Goal: Check status: Check status

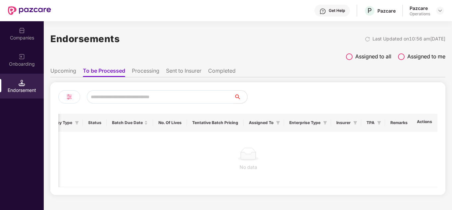
scroll to position [0, 1]
click at [23, 37] on div "Companies" at bounding box center [22, 37] width 44 height 7
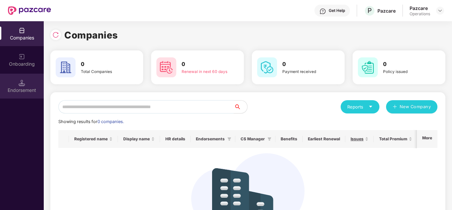
click at [22, 83] on img at bounding box center [22, 82] width 7 height 7
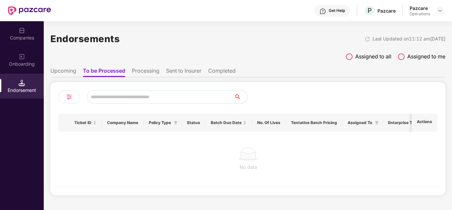
click at [69, 73] on li "Upcoming" at bounding box center [63, 72] width 26 height 10
click at [149, 70] on li "Processing" at bounding box center [144, 72] width 27 height 10
click at [101, 75] on li "To be Processed" at bounding box center [103, 72] width 41 height 10
click at [26, 36] on div "Companies" at bounding box center [22, 37] width 44 height 7
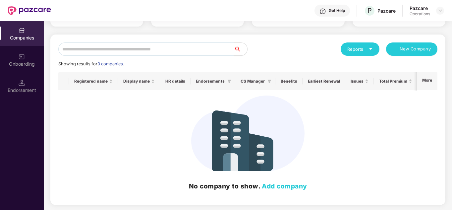
scroll to position [0, 0]
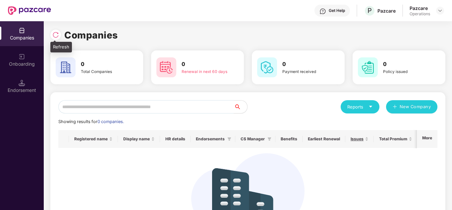
click at [58, 36] on img at bounding box center [55, 34] width 7 height 7
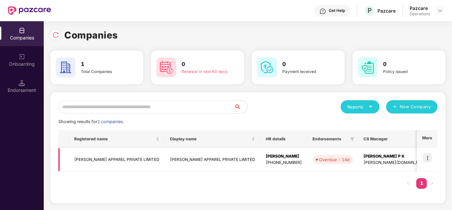
click at [221, 168] on td "[PERSON_NAME] APPAREL PRIVATE LIMITED" at bounding box center [213, 160] width 96 height 24
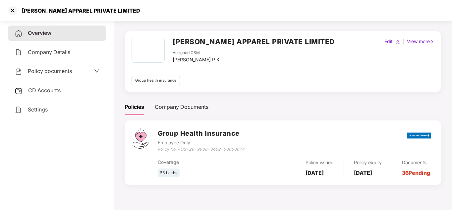
scroll to position [18, 0]
click at [185, 138] on h3 "Group Health Insurance" at bounding box center [201, 133] width 87 height 10
click at [411, 172] on link "36 Pending" at bounding box center [416, 172] width 28 height 7
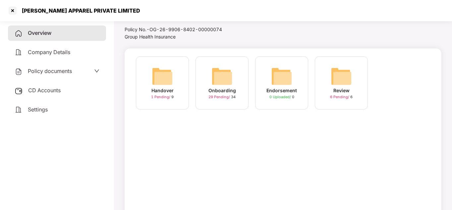
click at [224, 79] on img at bounding box center [221, 76] width 21 height 21
click at [271, 97] on span "0 Uploaded /" at bounding box center [280, 96] width 23 height 5
click at [217, 95] on span "29 Pending /" at bounding box center [219, 96] width 23 height 5
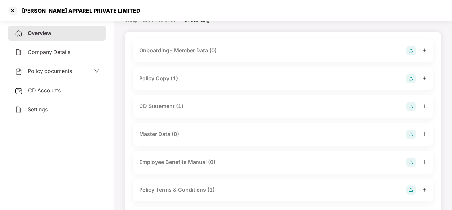
scroll to position [35, 0]
click at [184, 75] on div "Policy Copy (1)" at bounding box center [282, 78] width 287 height 9
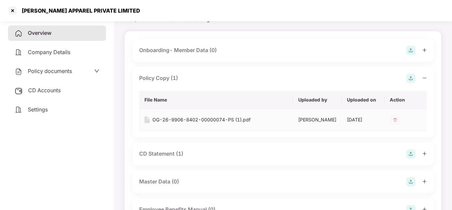
click at [213, 119] on div "OG-26-9906-8402-00000074-PS (1).pdf" at bounding box center [201, 119] width 98 height 7
click at [171, 154] on div "CD Statement (1)" at bounding box center [161, 153] width 44 height 8
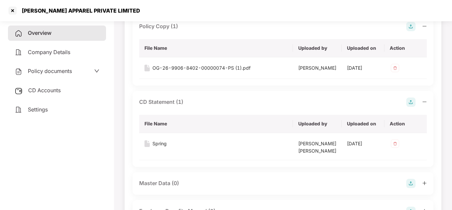
scroll to position [93, 0]
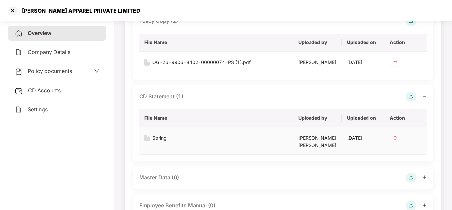
click at [157, 138] on div "Spring" at bounding box center [159, 137] width 14 height 7
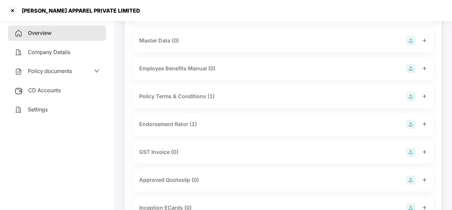
scroll to position [238, 0]
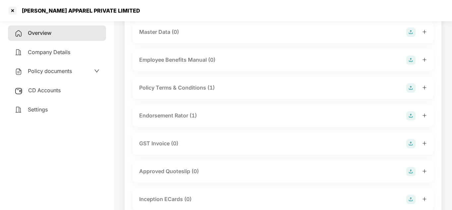
click at [180, 110] on div "Endorsement Rator (1)" at bounding box center [282, 115] width 301 height 23
click at [179, 113] on div "Endorsement Rator (1)" at bounding box center [168, 115] width 58 height 8
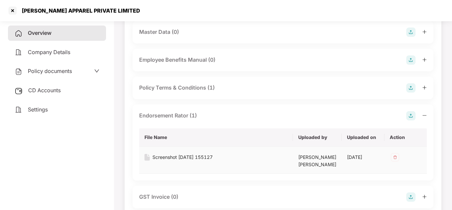
click at [165, 159] on div "Screenshot [DATE] 155127" at bounding box center [182, 156] width 60 height 7
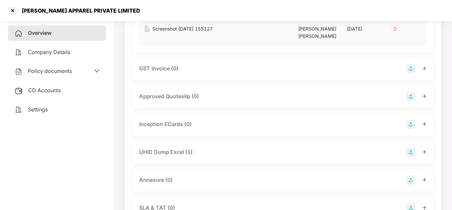
scroll to position [366, 0]
click at [168, 153] on div "UHID Dump Excel (1)" at bounding box center [165, 152] width 53 height 8
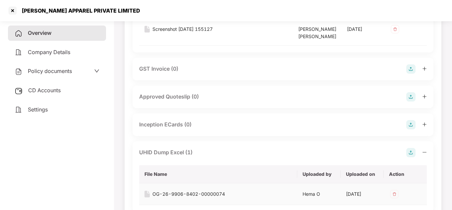
click at [177, 192] on div "OG-26-9906-8402-00000074" at bounding box center [188, 193] width 73 height 7
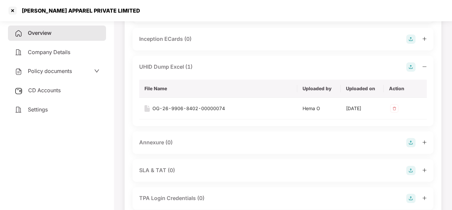
scroll to position [452, 0]
click at [186, 145] on div "Annexure (0)" at bounding box center [282, 141] width 287 height 9
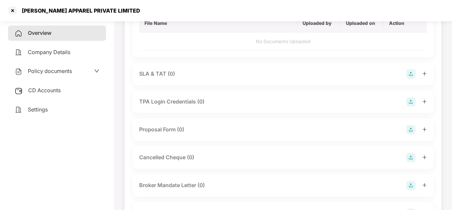
scroll to position [592, 0]
